Goal: Task Accomplishment & Management: Use online tool/utility

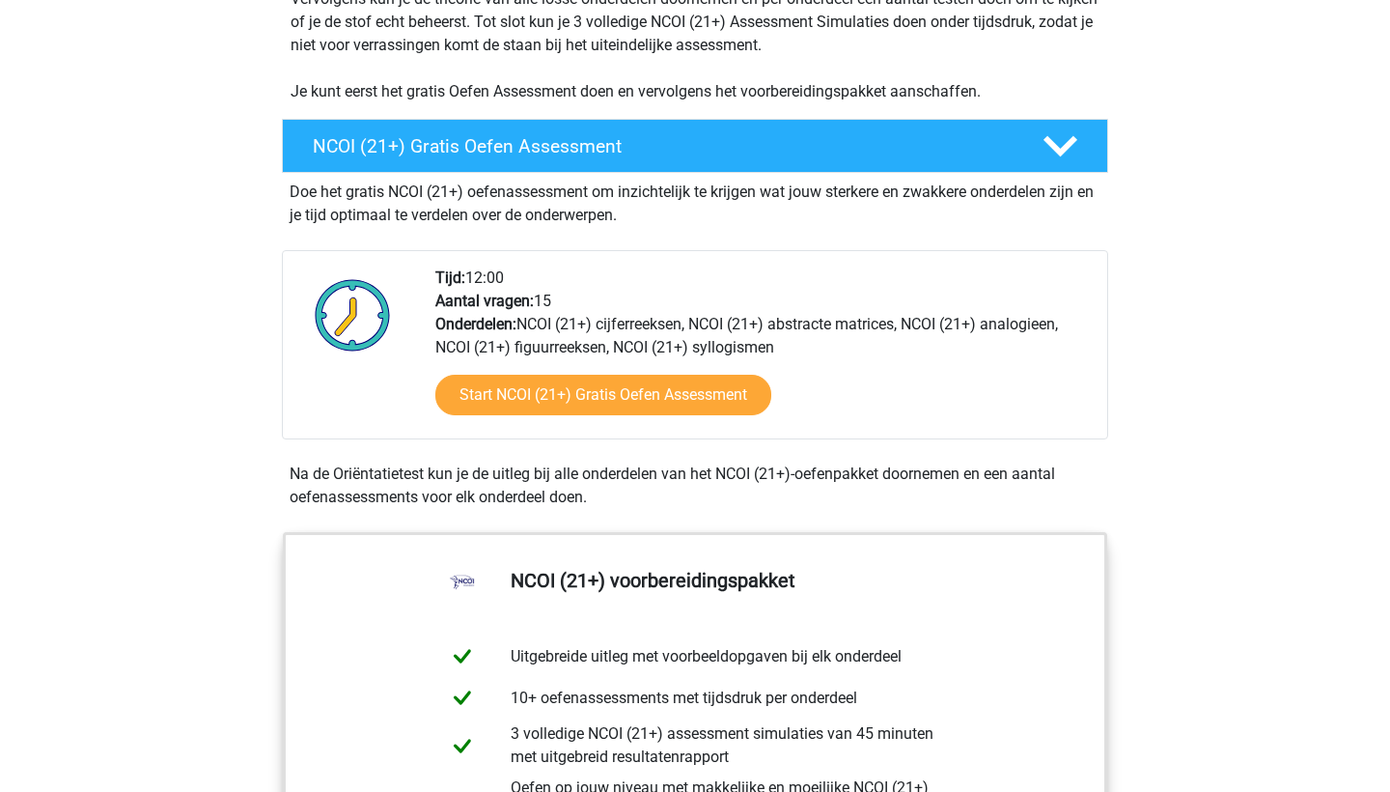
scroll to position [465, 0]
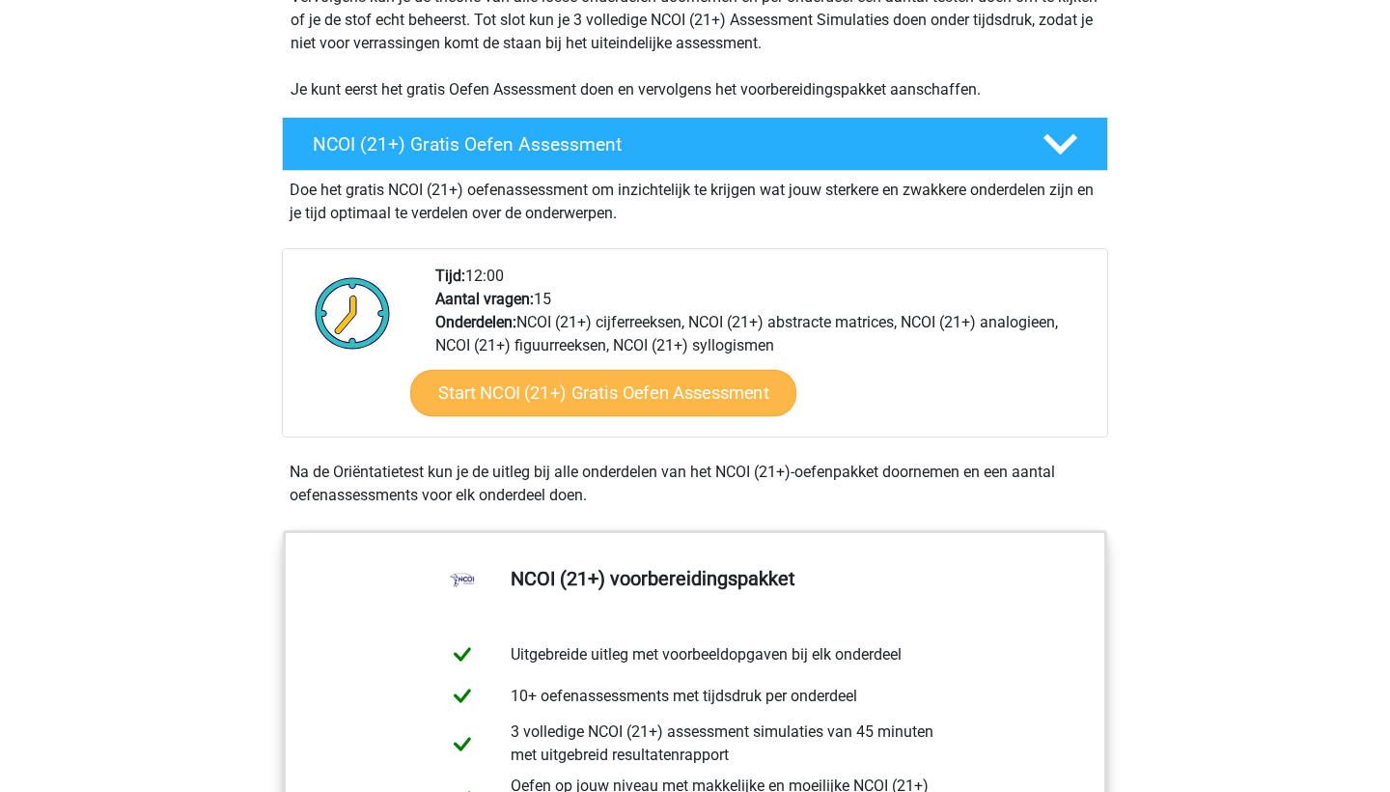
click at [710, 405] on link "Start NCOI (21+) Gratis Oefen Assessment" at bounding box center [603, 393] width 386 height 46
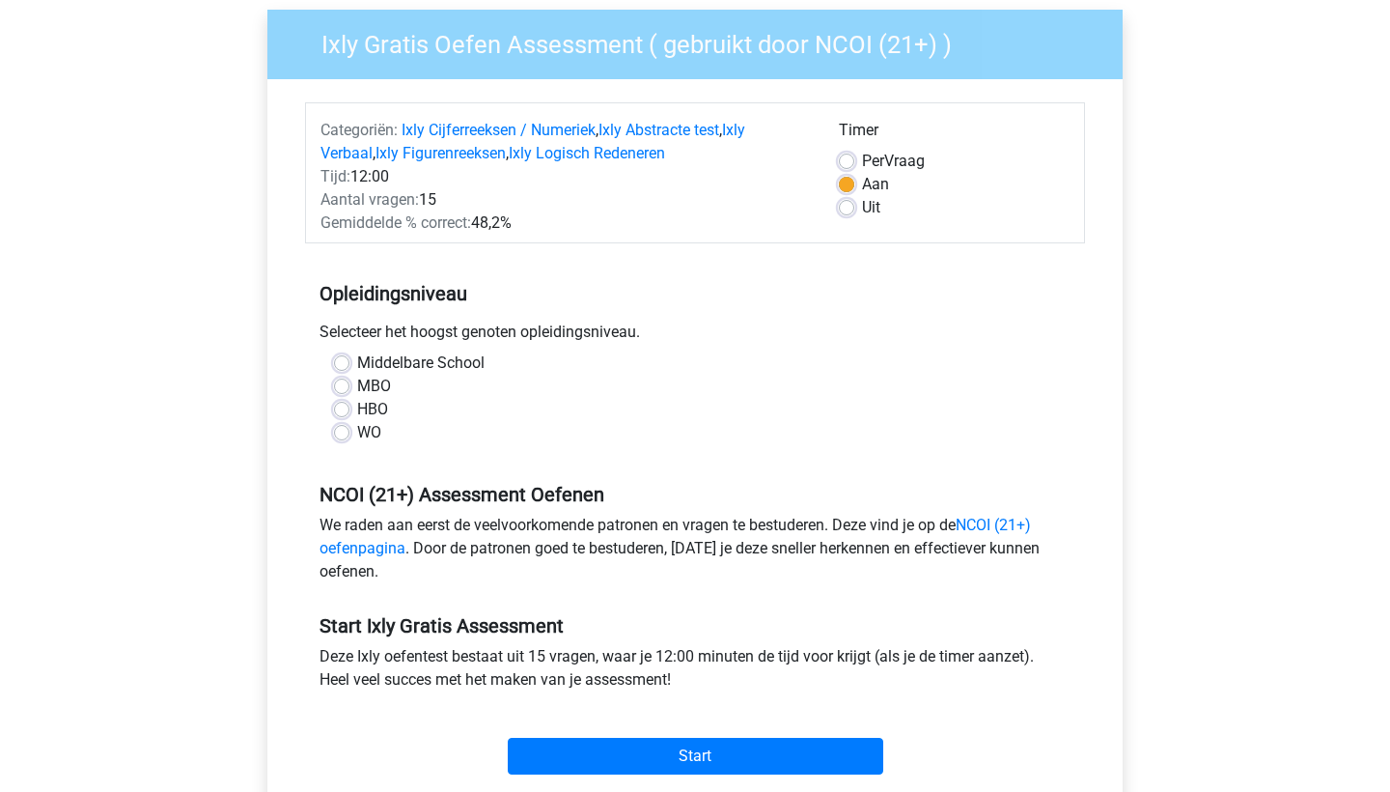
scroll to position [150, 0]
click at [386, 364] on label "Middelbare School" at bounding box center [420, 361] width 127 height 23
click at [349, 364] on input "Middelbare School" at bounding box center [341, 359] width 15 height 19
radio input "true"
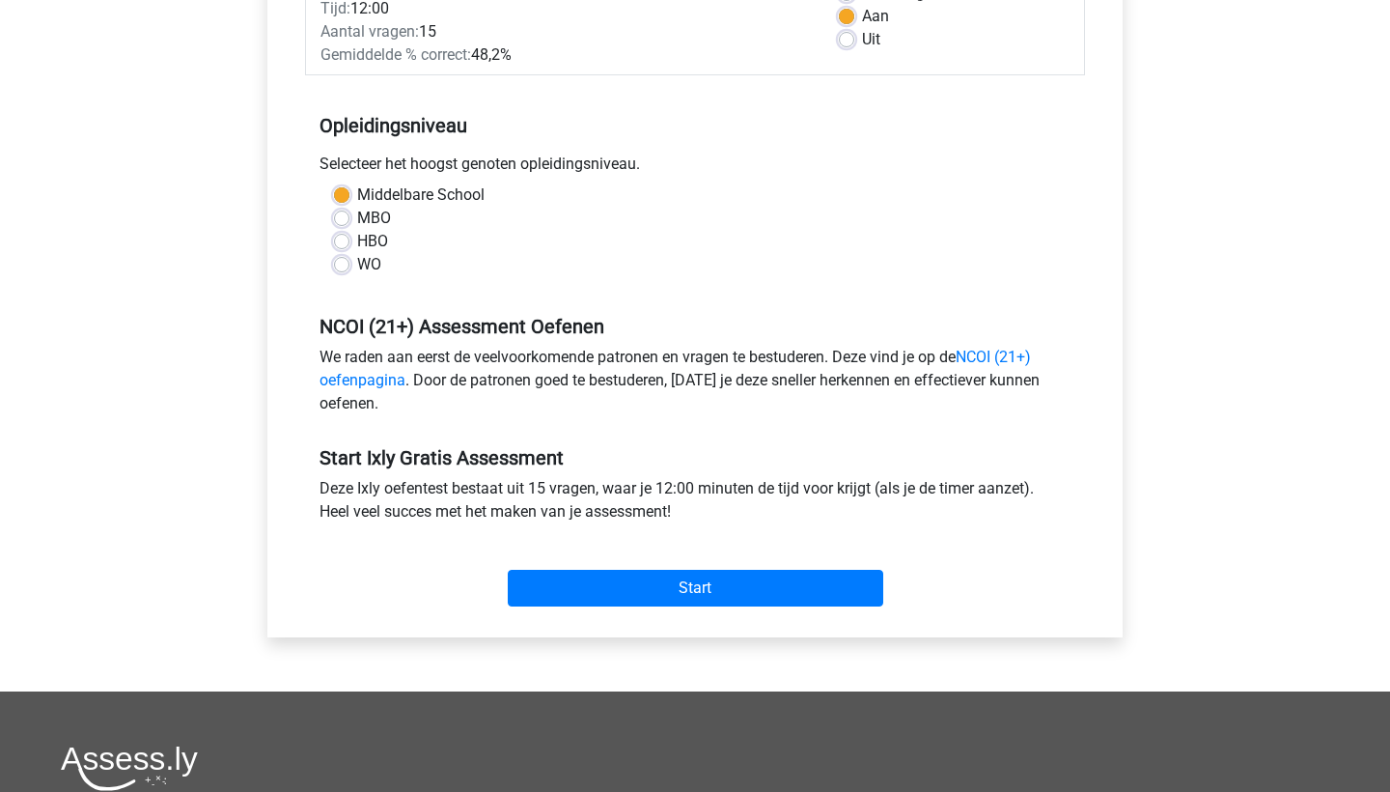
scroll to position [318, 0]
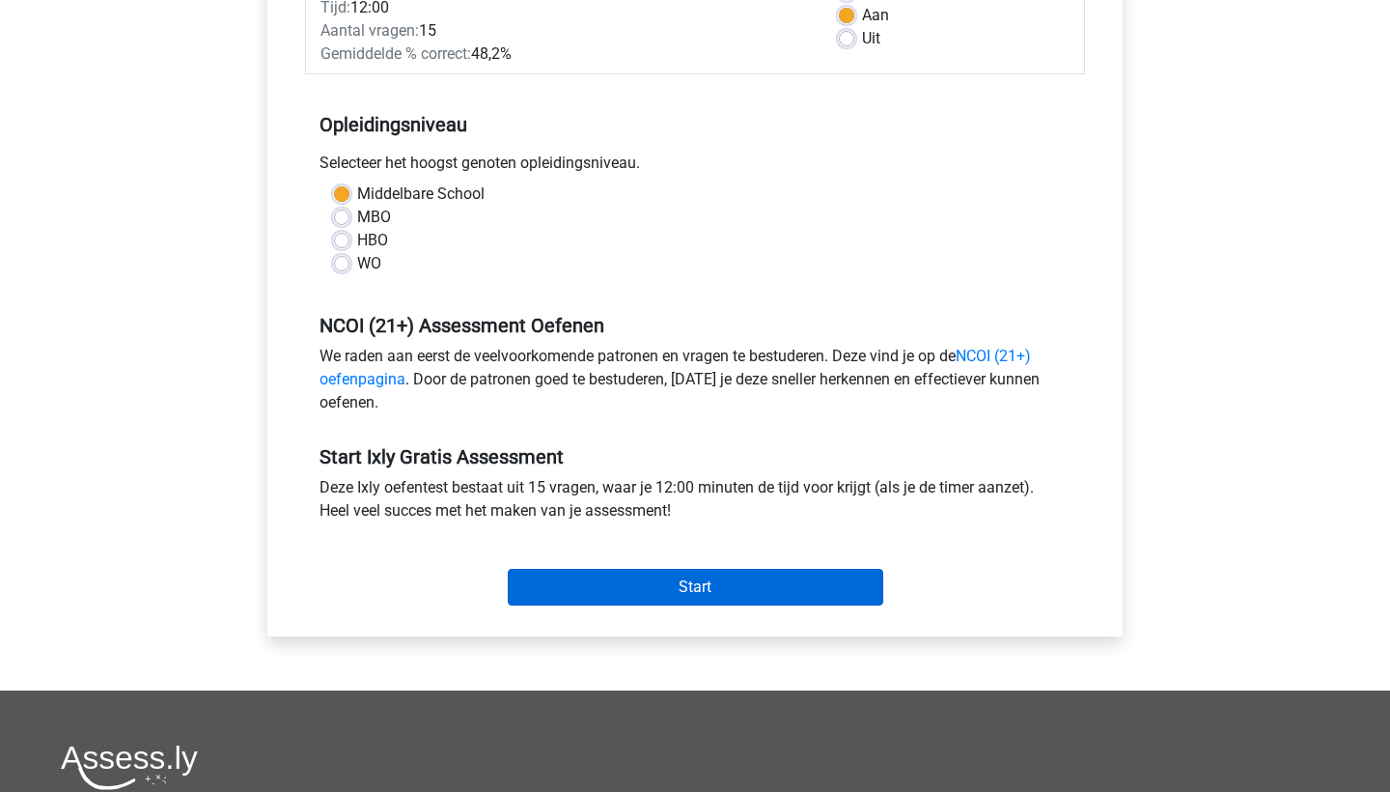
click at [608, 584] on input "Start" at bounding box center [696, 587] width 376 height 37
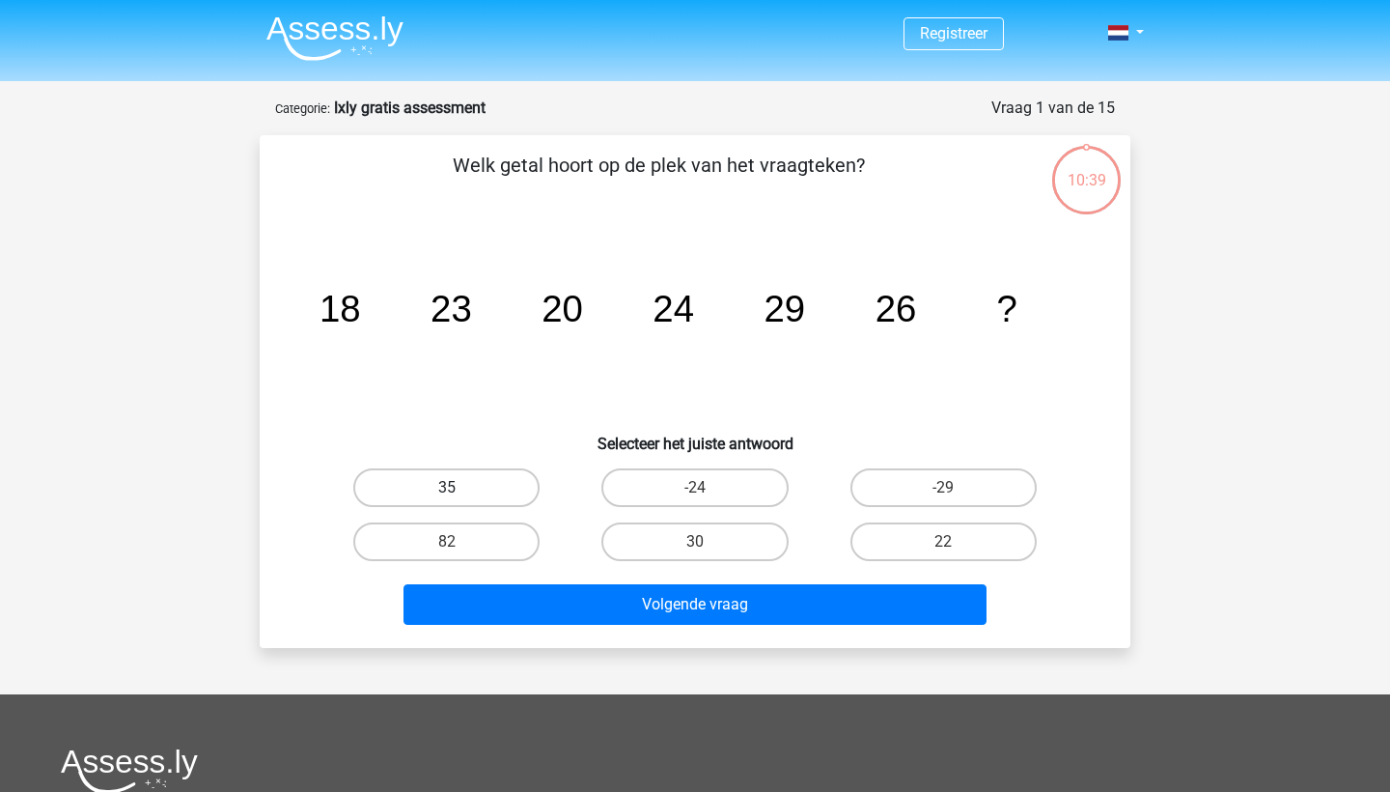
click at [470, 482] on label "35" at bounding box center [446, 487] width 186 height 39
click at [460, 488] on input "35" at bounding box center [453, 494] width 13 height 13
radio input "true"
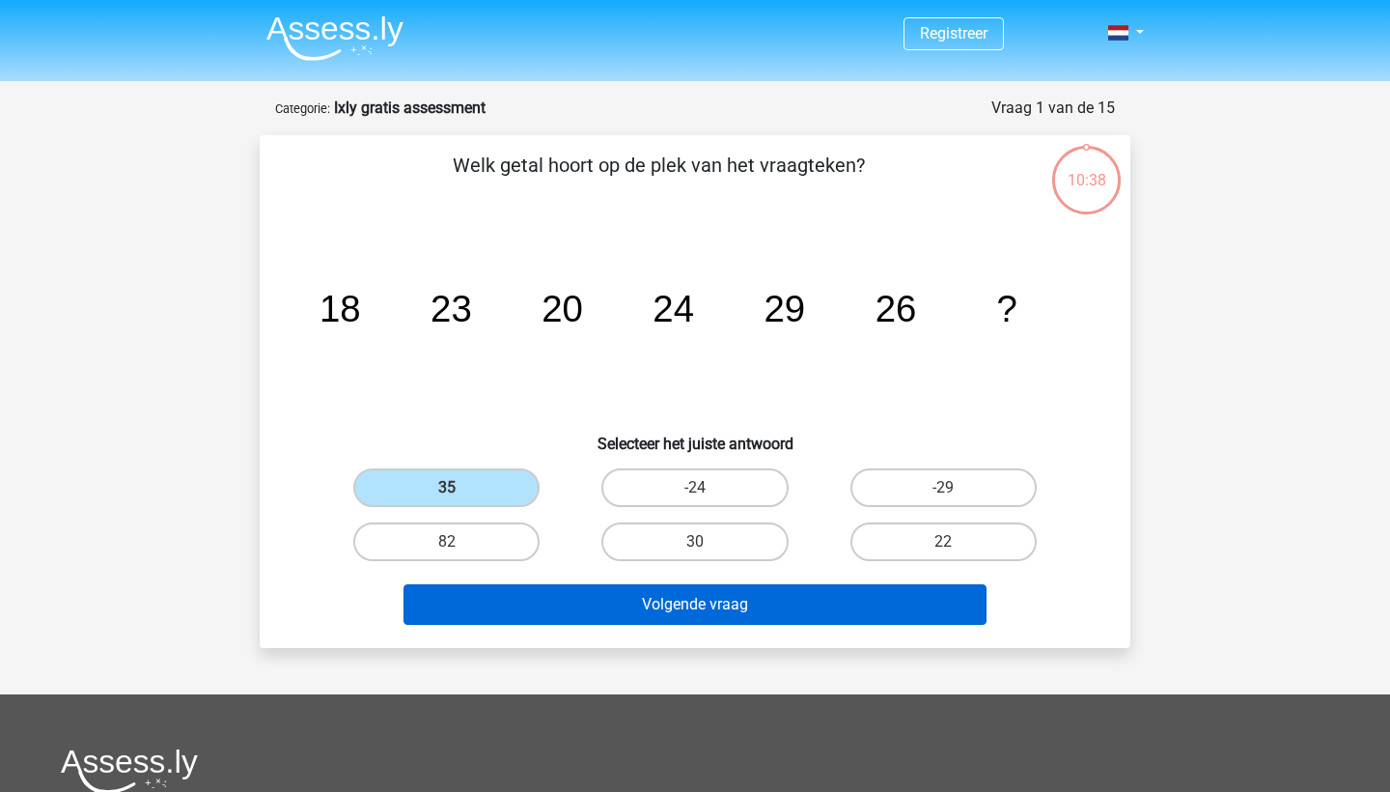
click at [565, 588] on button "Volgende vraag" at bounding box center [696, 604] width 584 height 41
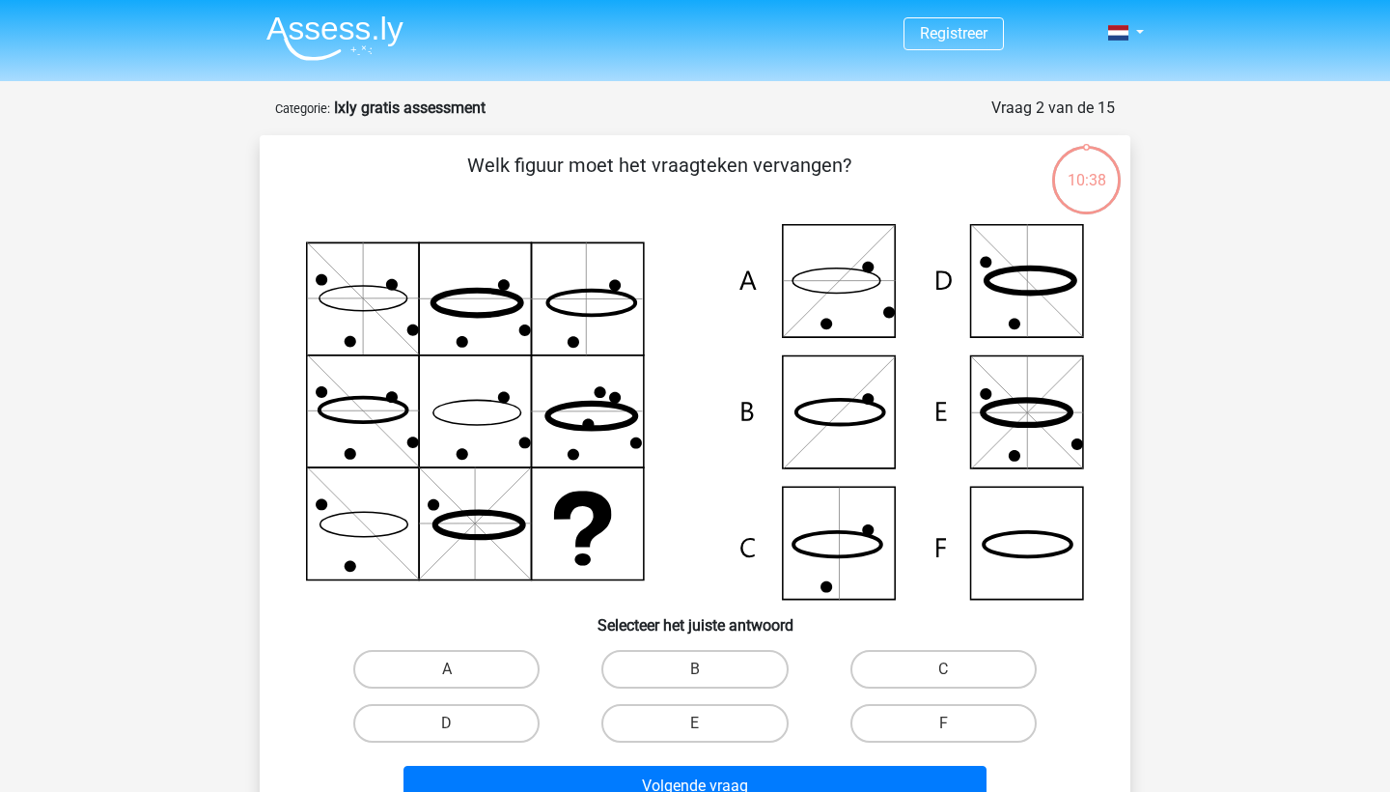
scroll to position [97, 0]
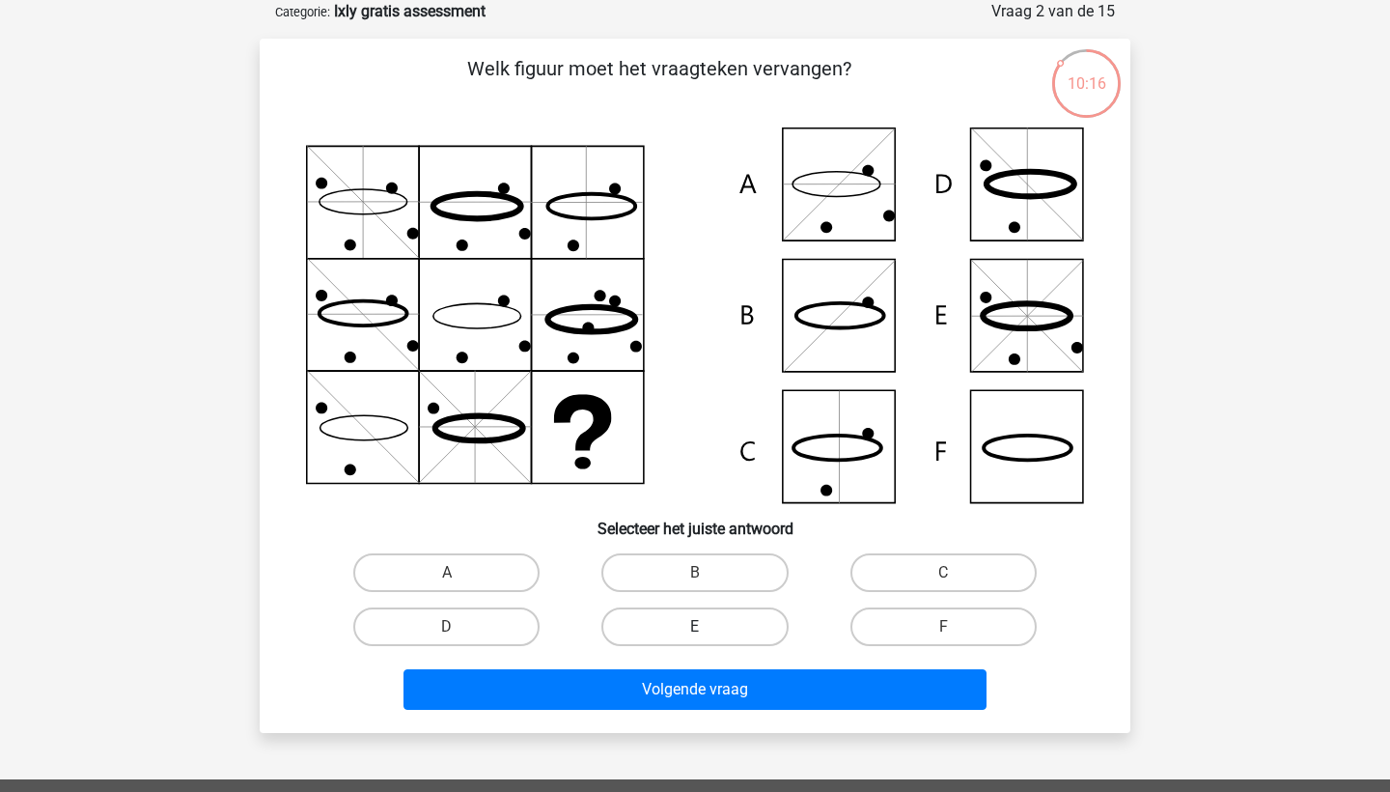
click at [701, 613] on label "E" at bounding box center [694, 626] width 186 height 39
click at [701, 627] on input "E" at bounding box center [701, 633] width 13 height 13
radio input "true"
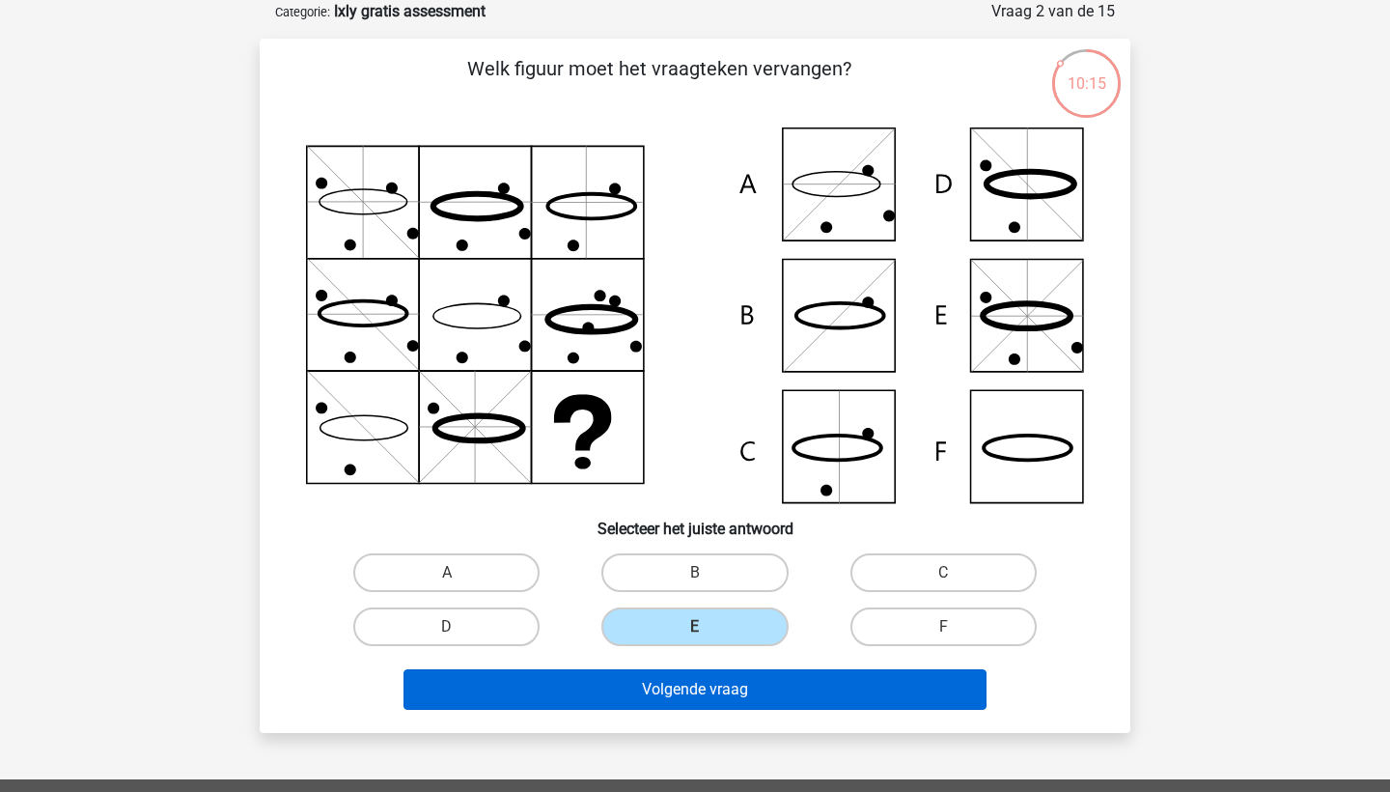
click at [719, 692] on button "Volgende vraag" at bounding box center [696, 689] width 584 height 41
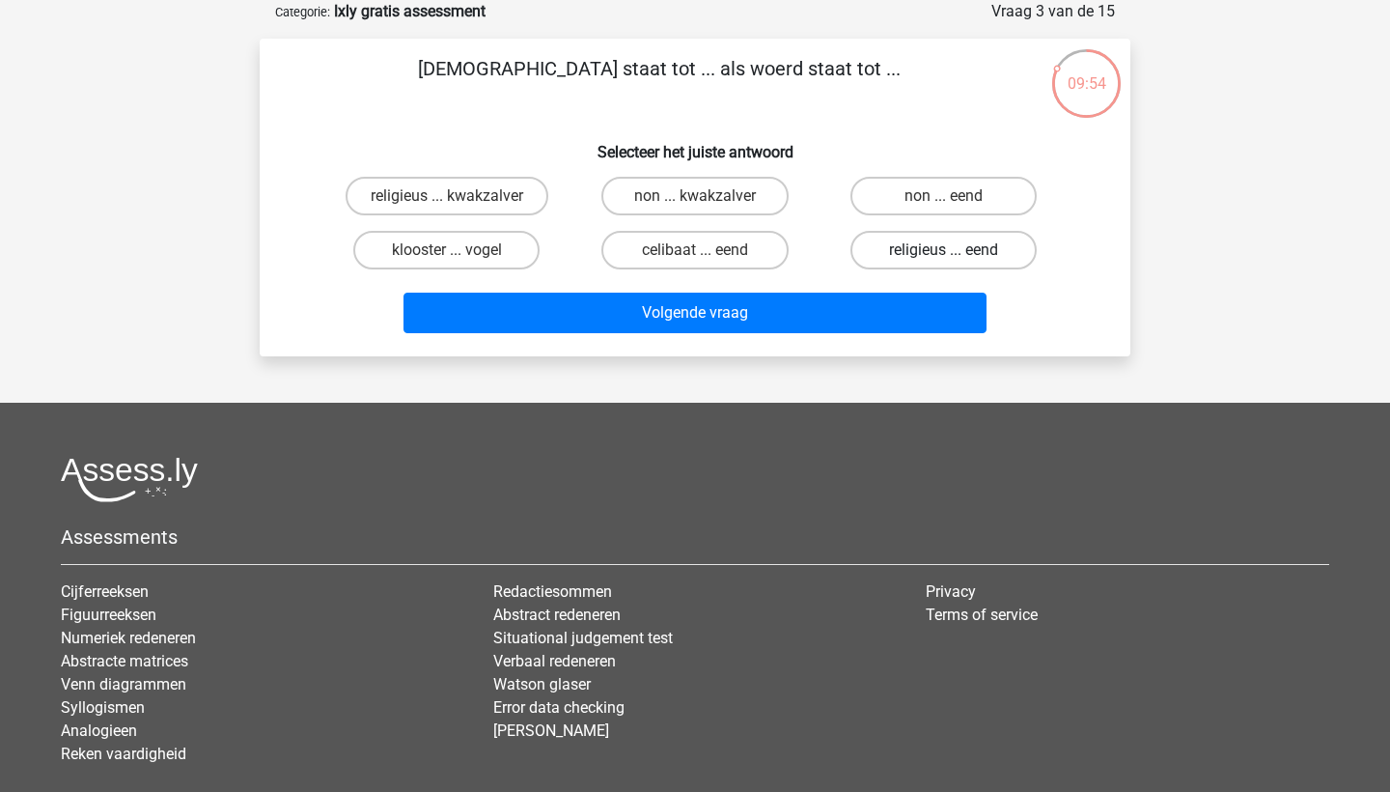
click at [936, 265] on label "religieus ... eend" at bounding box center [944, 250] width 186 height 39
click at [943, 263] on input "religieus ... eend" at bounding box center [949, 256] width 13 height 13
radio input "true"
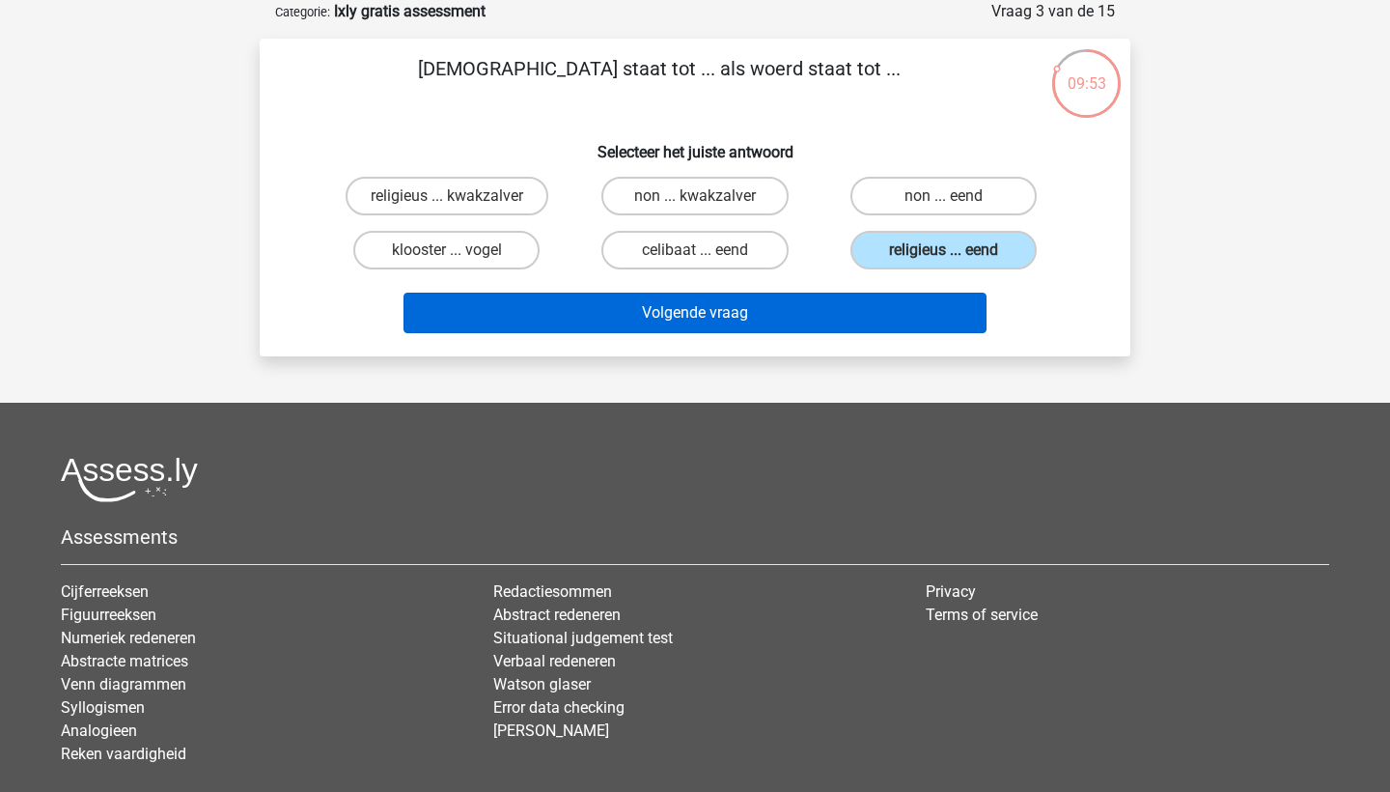
click at [841, 319] on button "Volgende vraag" at bounding box center [696, 313] width 584 height 41
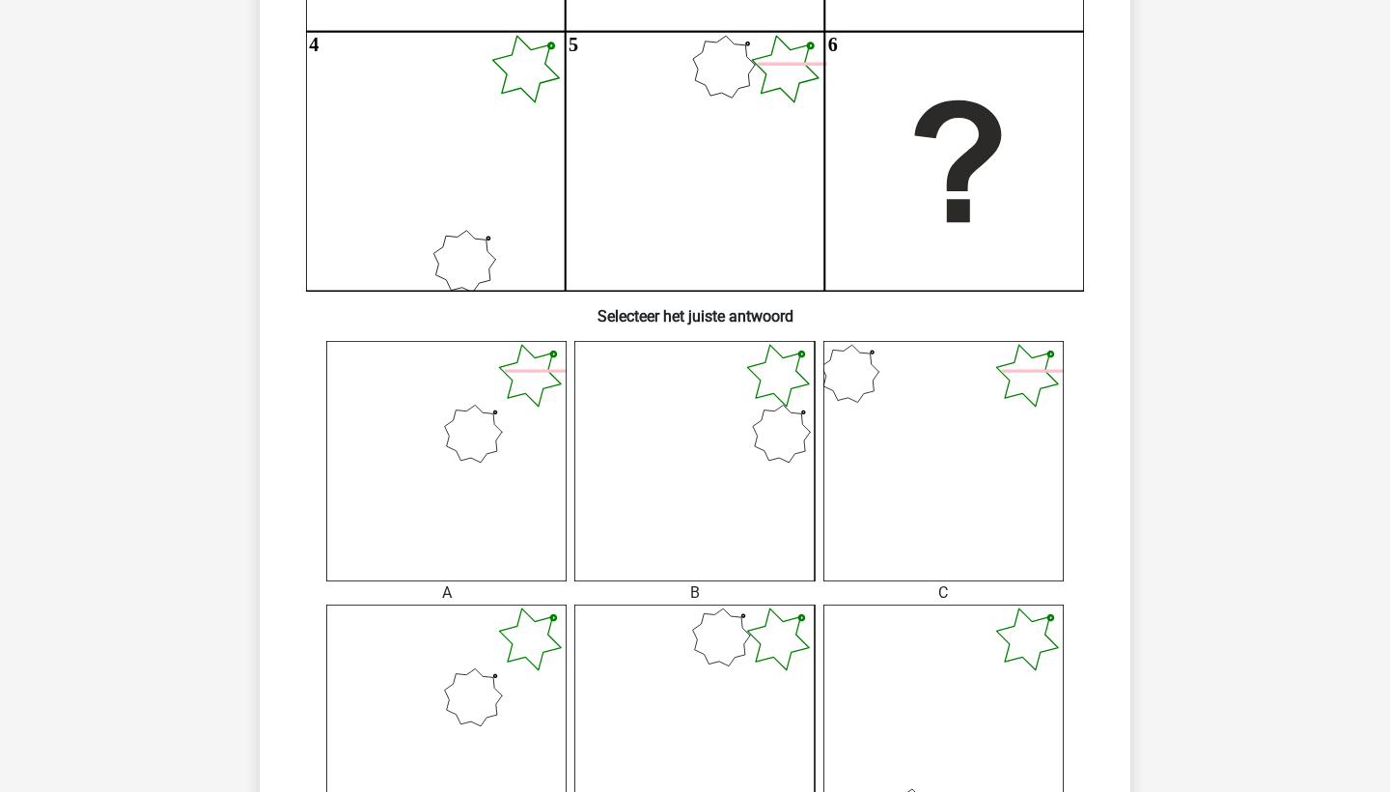
scroll to position [455, 0]
